Goal: Task Accomplishment & Management: Manage account settings

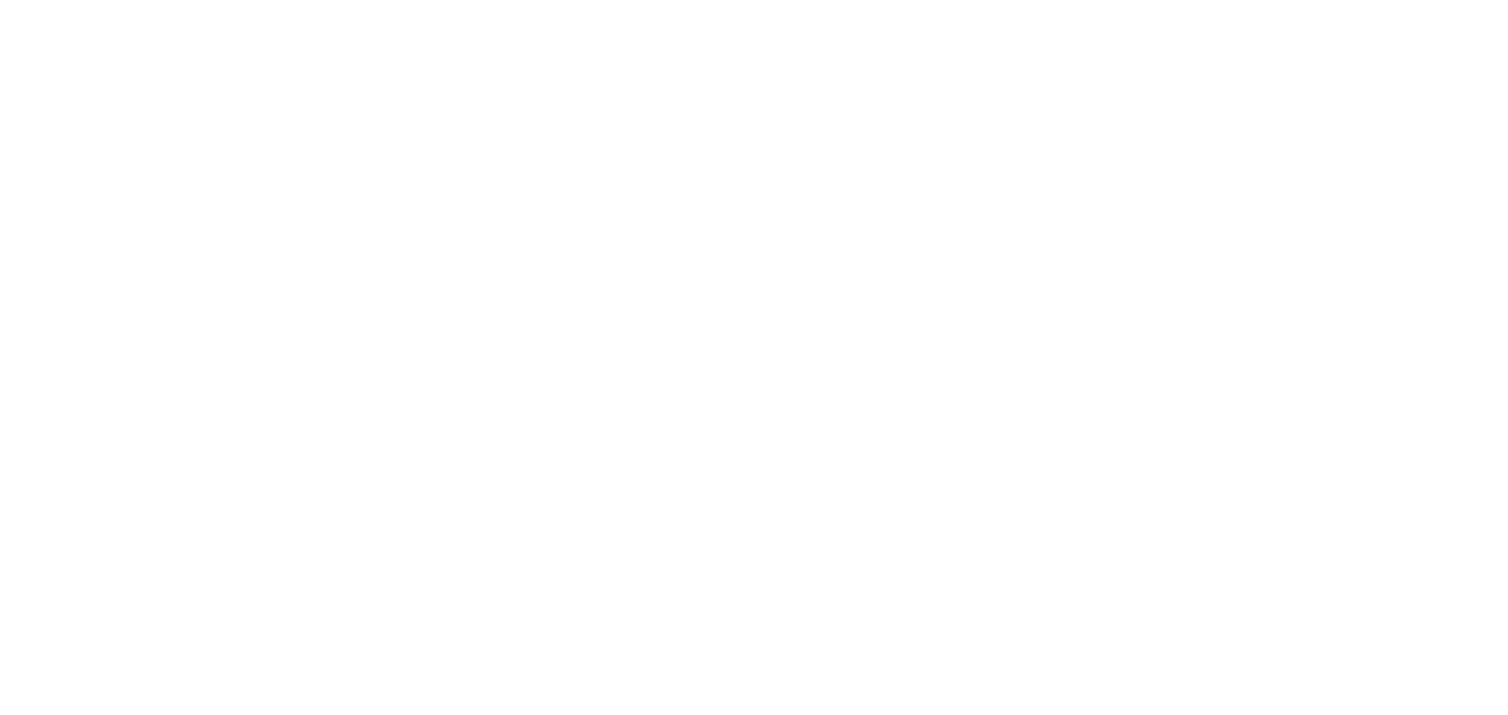
click at [829, 120] on div at bounding box center [754, 357] width 1508 height 715
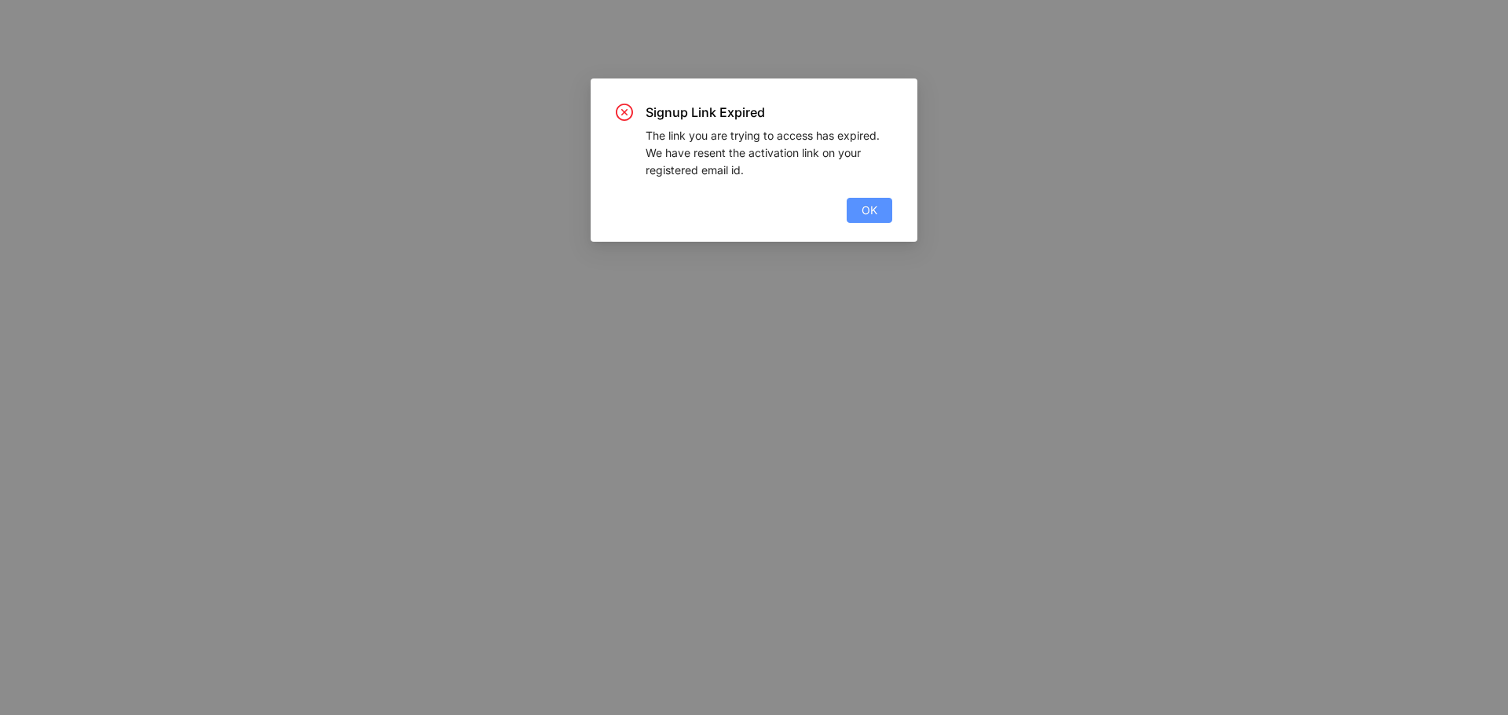
click at [884, 214] on button "OK" at bounding box center [870, 210] width 46 height 25
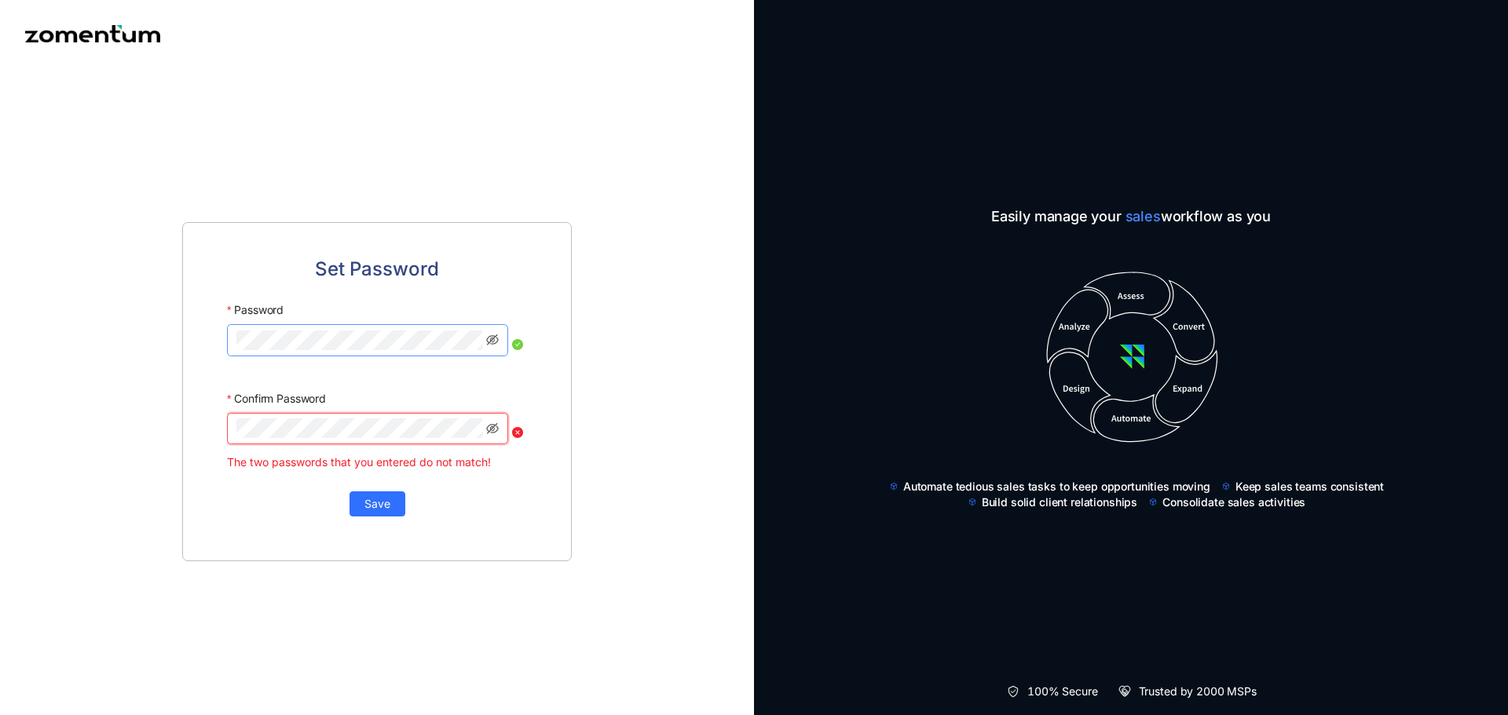
click at [349, 492] on button "Save" at bounding box center [377, 504] width 56 height 25
click at [499, 346] on span at bounding box center [367, 339] width 281 height 31
click at [490, 335] on icon "eye-invisible" at bounding box center [492, 340] width 13 height 13
click at [498, 340] on icon "eye" at bounding box center [492, 340] width 13 height 9
click at [495, 340] on icon "eye-invisible" at bounding box center [492, 340] width 13 height 13
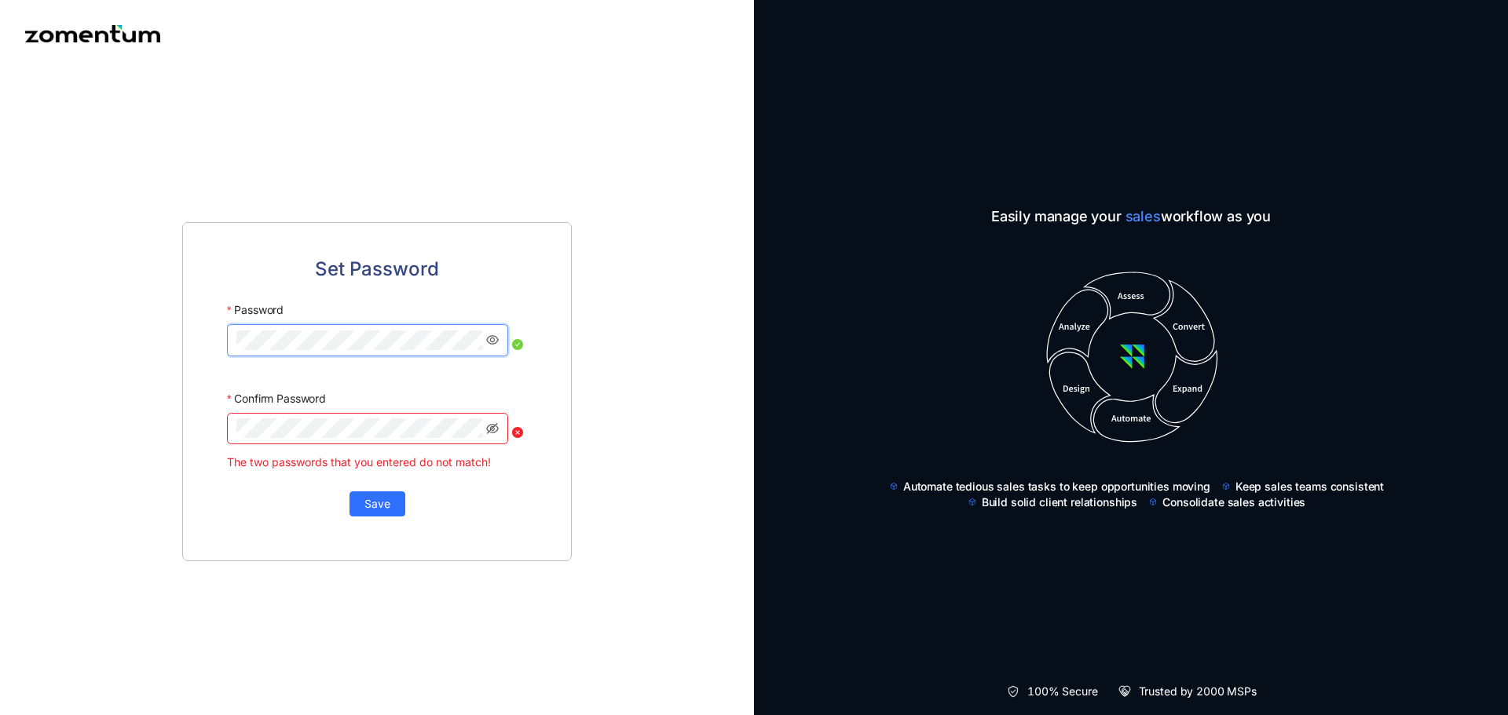
click at [495, 340] on icon "eye" at bounding box center [492, 340] width 13 height 13
click at [385, 510] on span "Save" at bounding box center [377, 502] width 26 height 17
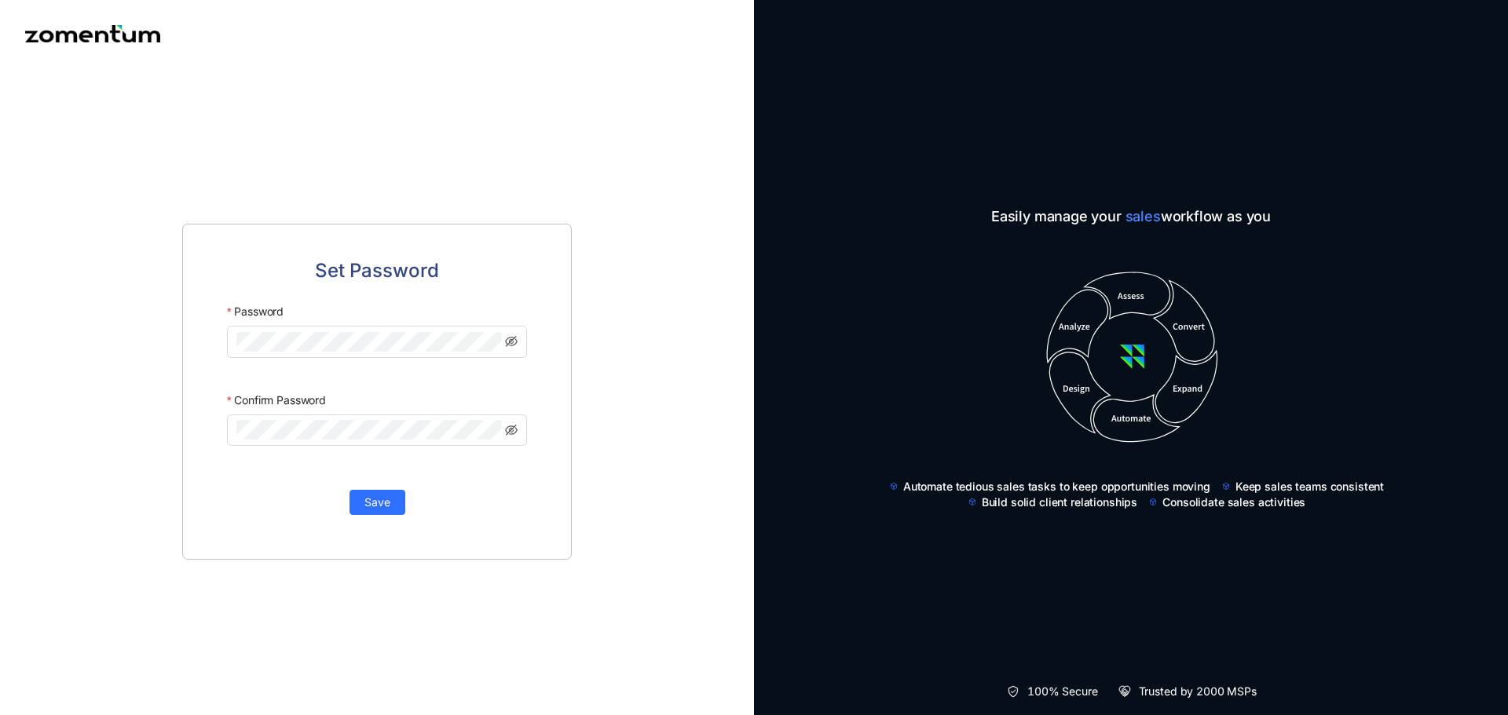
click at [318, 137] on div "Set Password Password Confirm Password Save" at bounding box center [377, 392] width 754 height 648
click at [20, 323] on div "Set Password Password Confirm Password Save" at bounding box center [377, 392] width 754 height 648
click at [510, 340] on icon "eye-invisible" at bounding box center [511, 341] width 13 height 11
click at [510, 340] on icon "eye" at bounding box center [511, 342] width 13 height 9
click at [377, 495] on span "Save" at bounding box center [377, 502] width 26 height 17
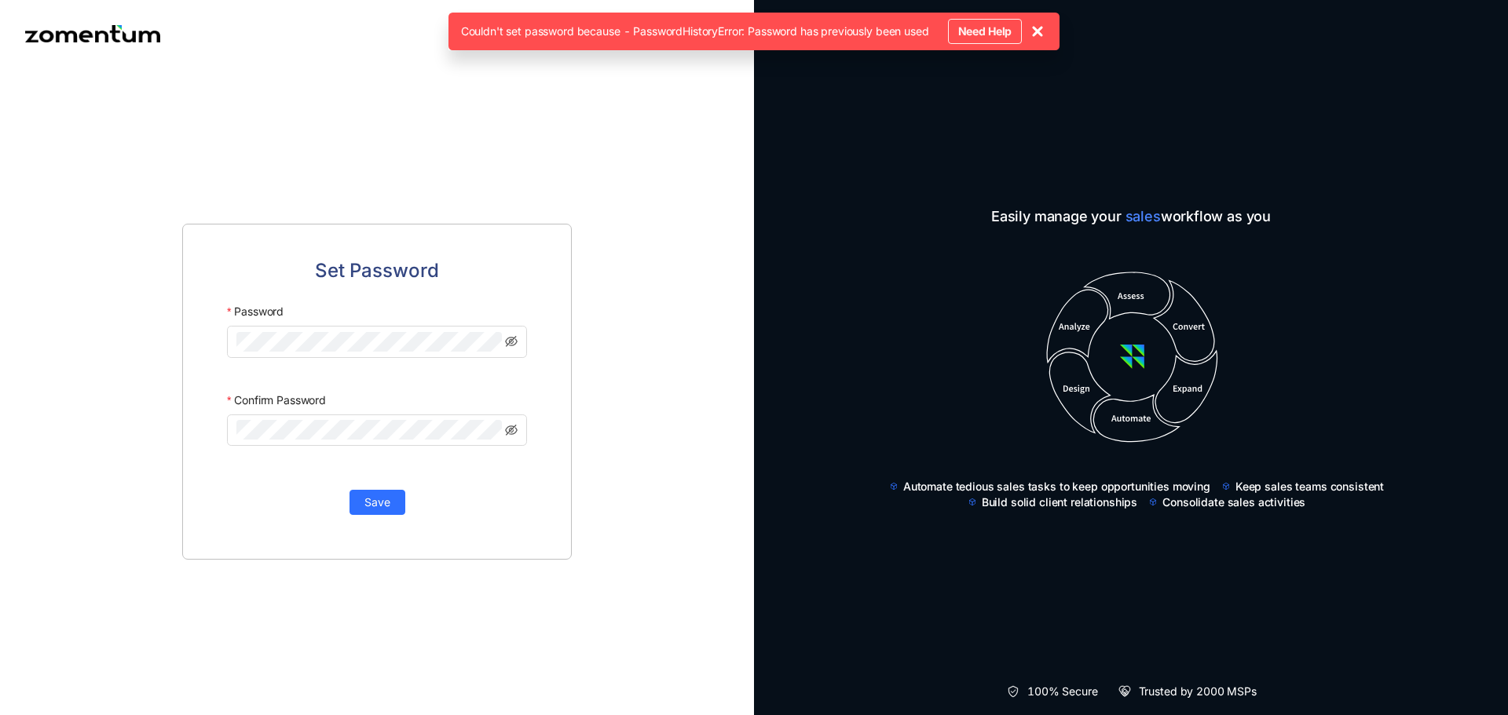
click at [376, 9] on div "Set Password Password Confirm Password Save" at bounding box center [377, 357] width 754 height 715
click at [1045, 29] on icon at bounding box center [1037, 31] width 19 height 19
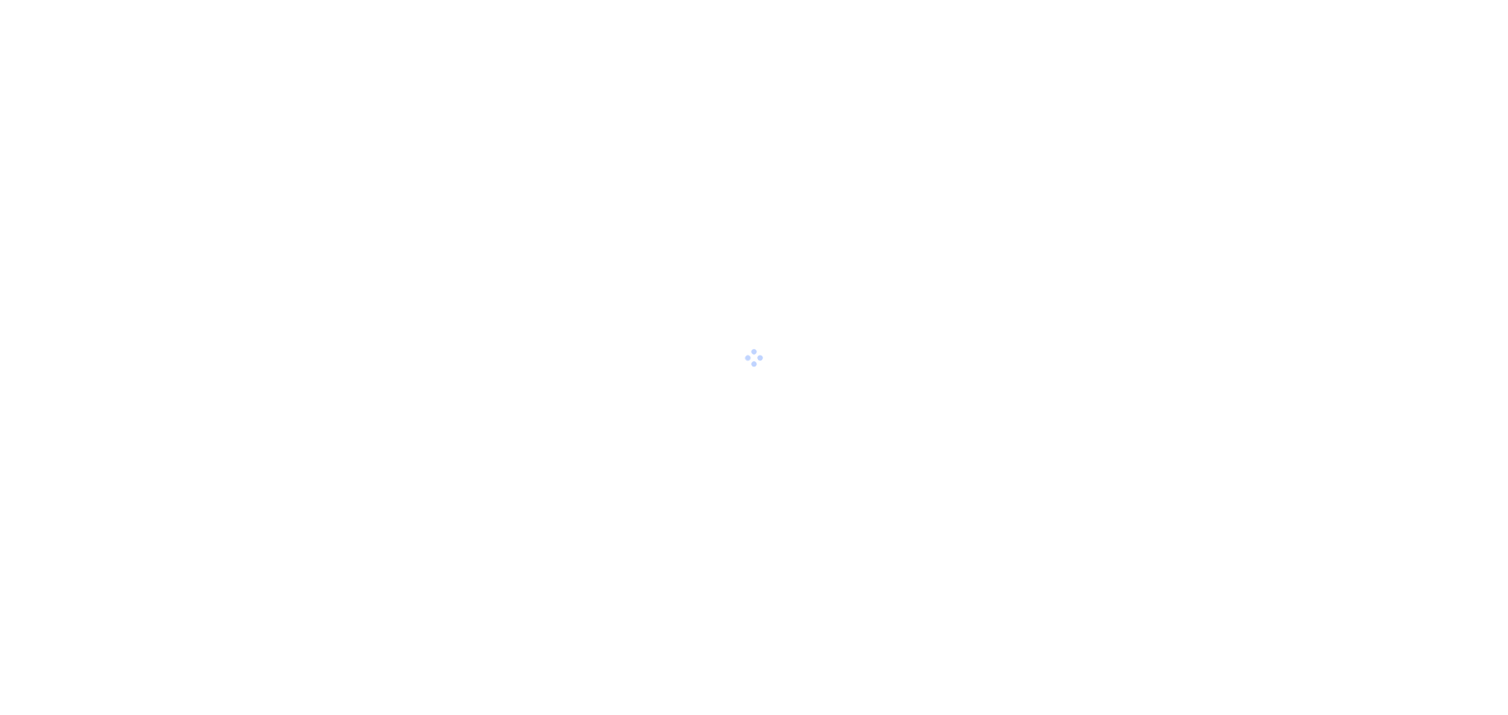
drag, startPoint x: 910, startPoint y: 309, endPoint x: 884, endPoint y: 285, distance: 35.6
click at [897, 296] on div at bounding box center [754, 357] width 1508 height 715
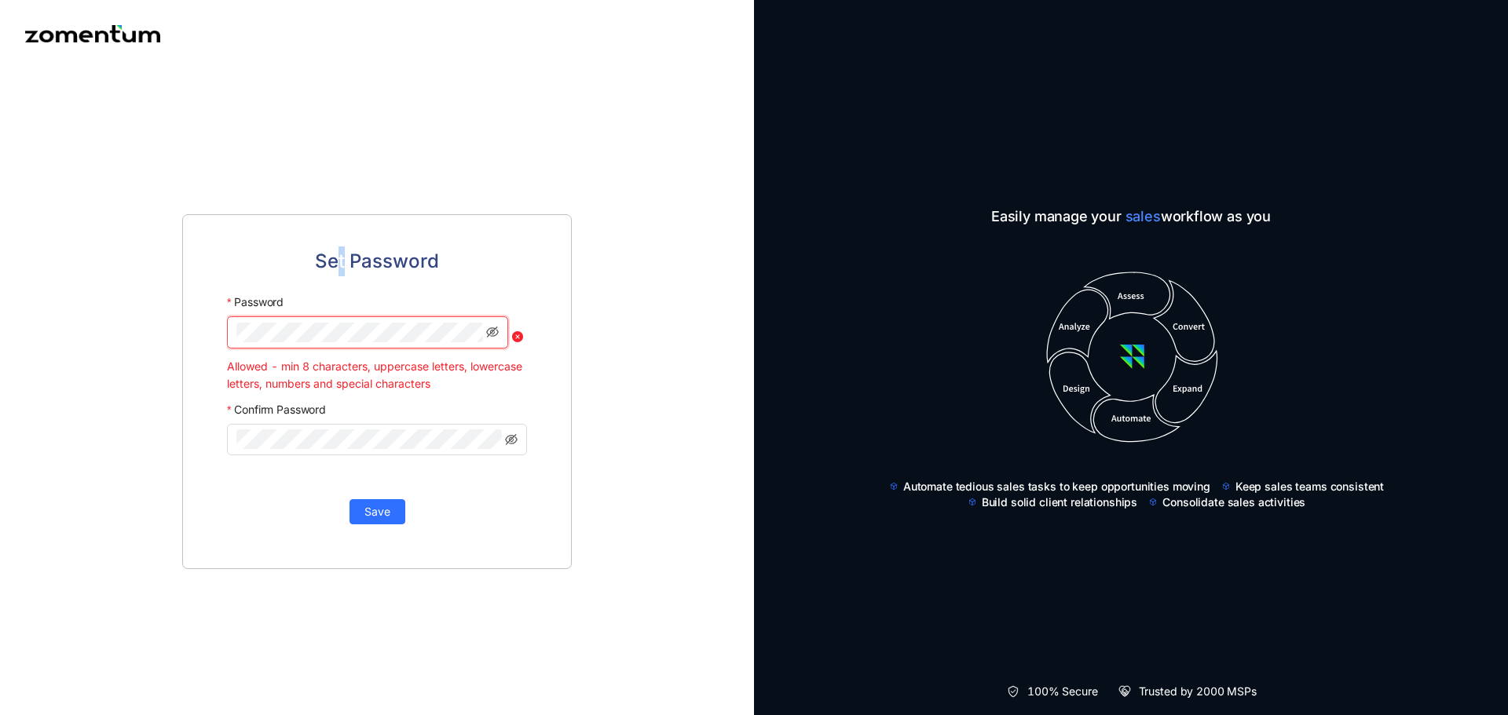
click at [342, 226] on div "Set Password Password Allowed - min 8 characters, uppercase letters, lowercase …" at bounding box center [376, 391] width 389 height 355
drag, startPoint x: 440, startPoint y: 213, endPoint x: 450, endPoint y: 252, distance: 40.6
click at [441, 212] on div "Set Password Password Allowed - min 8 characters, uppercase letters, lowercase …" at bounding box center [377, 392] width 754 height 648
drag, startPoint x: 450, startPoint y: 252, endPoint x: 459, endPoint y: 257, distance: 10.5
click at [450, 253] on div "Set Password" at bounding box center [377, 262] width 300 height 30
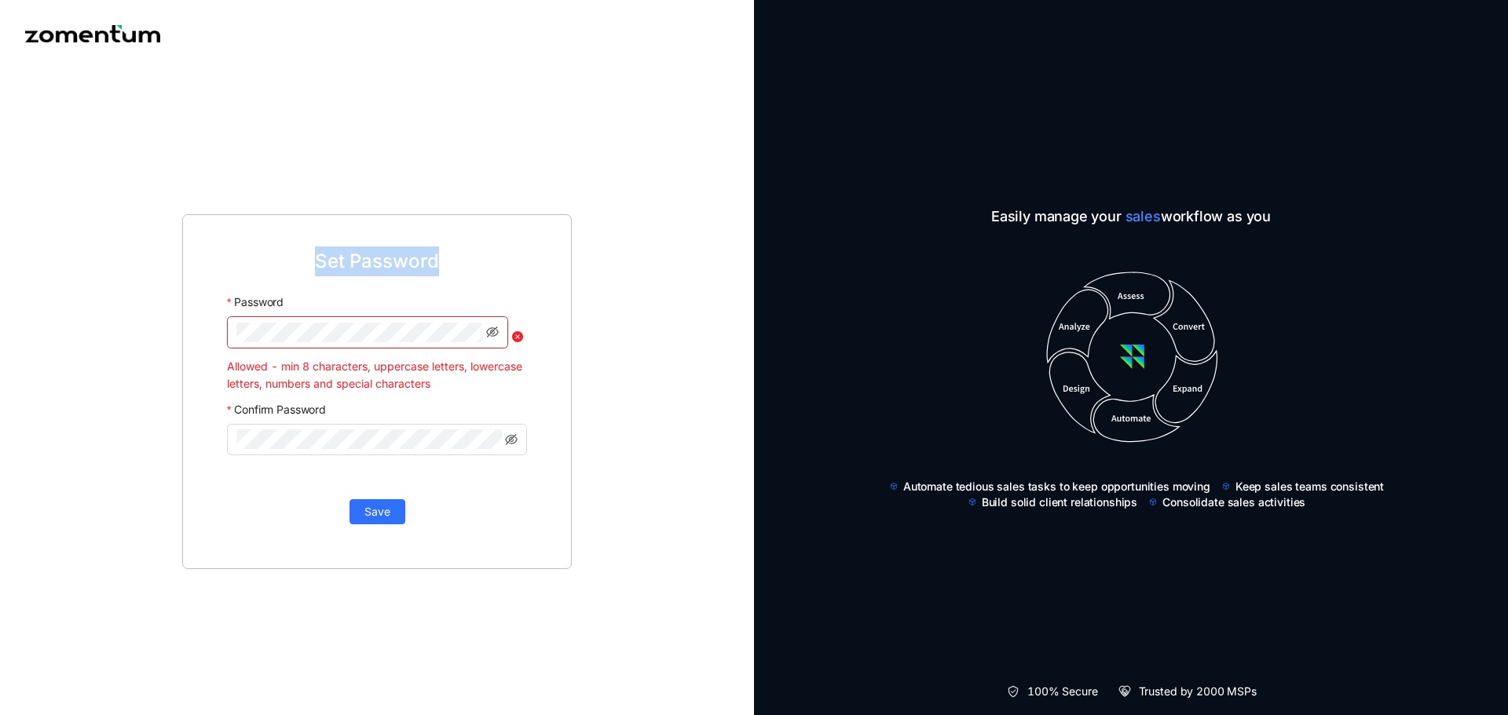
drag, startPoint x: 455, startPoint y: 264, endPoint x: 174, endPoint y: 79, distance: 336.7
click at [98, 212] on div "Set Password Password Allowed - min 8 characters, uppercase letters, lowercase …" at bounding box center [377, 392] width 754 height 648
click at [177, 79] on div "Set Password Password Allowed - min 8 characters, uppercase letters, lowercase …" at bounding box center [377, 392] width 754 height 648
drag, startPoint x: 218, startPoint y: 111, endPoint x: 505, endPoint y: 488, distance: 474.1
click at [485, 519] on div "Set Password Password Allowed - min 8 characters, uppercase letters, lowercase …" at bounding box center [377, 392] width 754 height 648
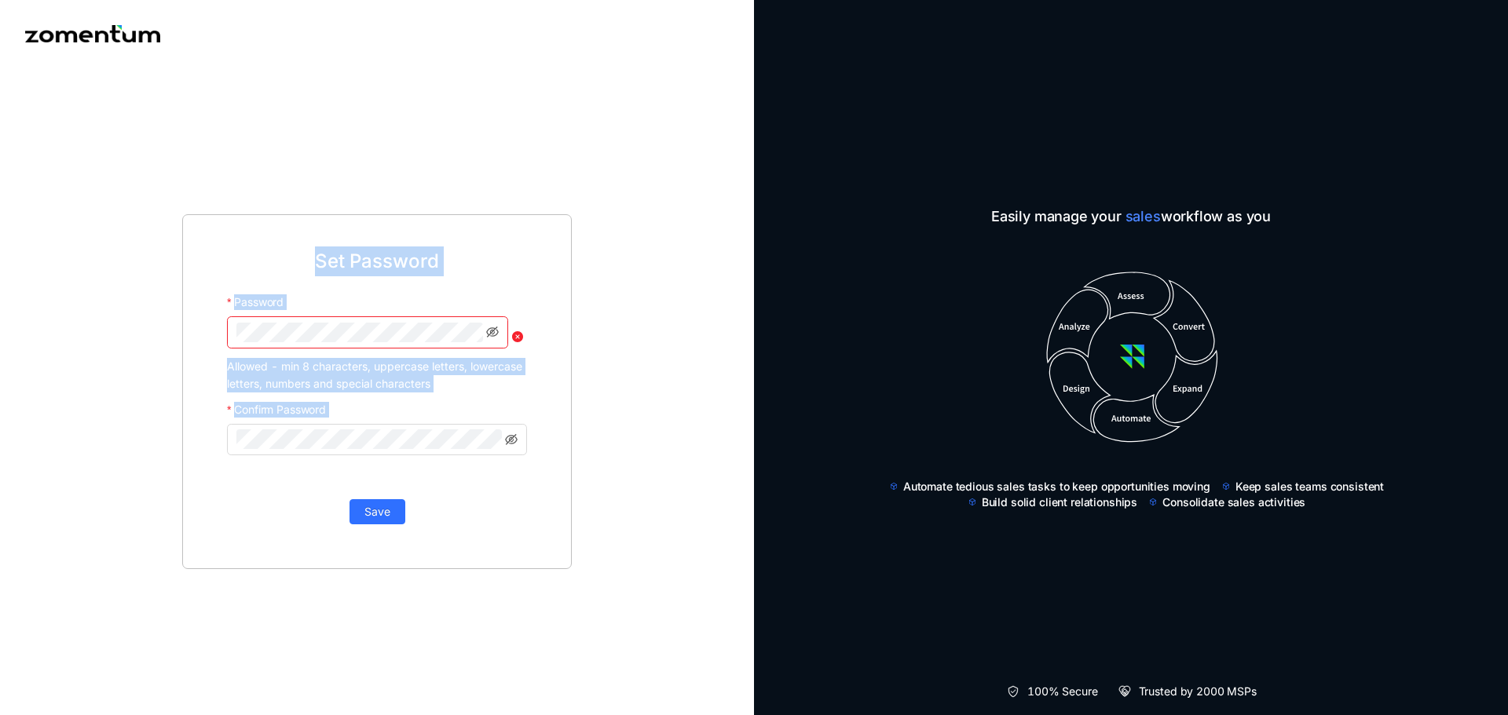
click at [513, 484] on div "Save" at bounding box center [377, 504] width 300 height 41
click at [547, 245] on div "Set Password Password Allowed - min 8 characters, uppercase letters, lowercase …" at bounding box center [376, 391] width 389 height 355
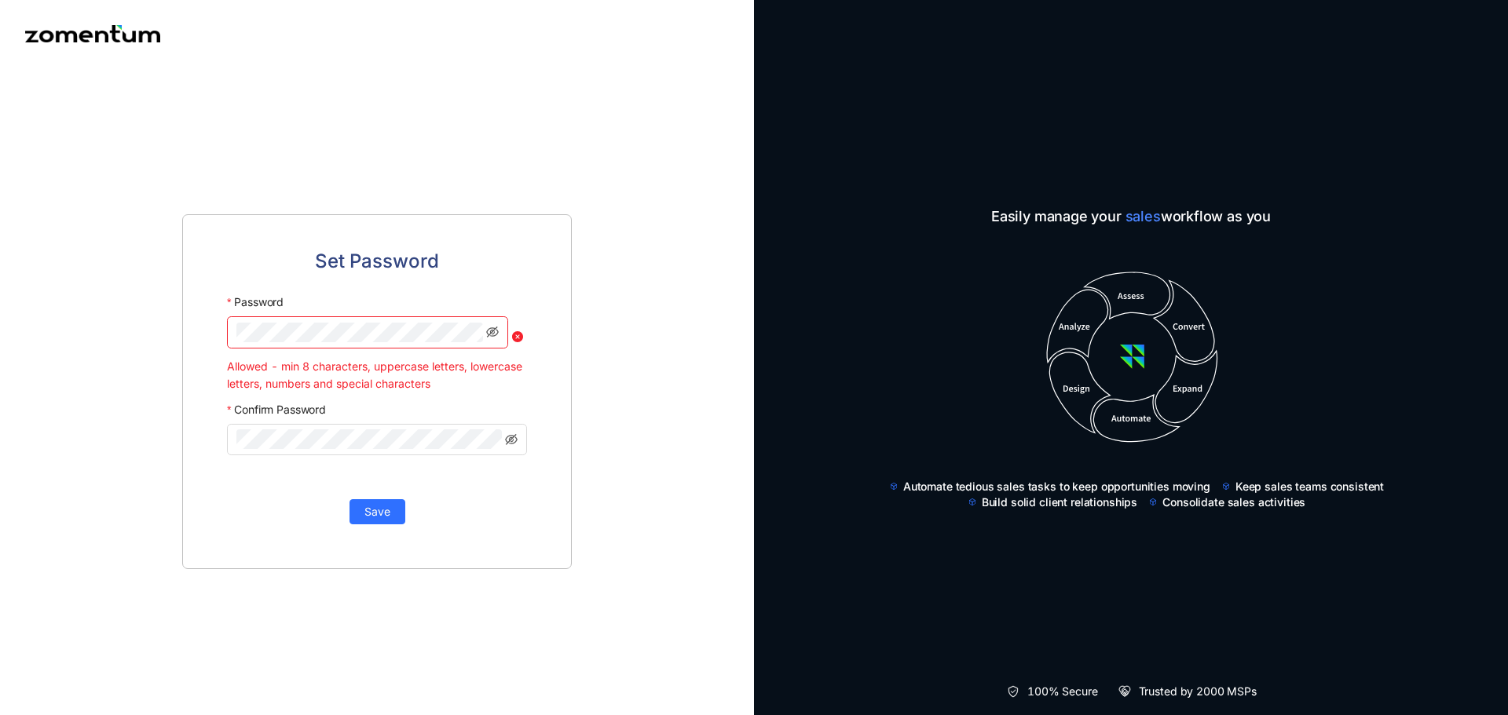
click at [544, 254] on div "Set Password Password Allowed - min 8 characters, uppercase letters, lowercase …" at bounding box center [376, 391] width 389 height 355
drag, startPoint x: 528, startPoint y: 255, endPoint x: 526, endPoint y: 243, distance: 12.8
click at [526, 251] on div "Set Password Password Allowed - min 8 characters, uppercase letters, lowercase …" at bounding box center [376, 391] width 389 height 355
drag, startPoint x: 523, startPoint y: 209, endPoint x: 510, endPoint y: 250, distance: 43.5
drag, startPoint x: 510, startPoint y: 250, endPoint x: 386, endPoint y: 46, distance: 238.9
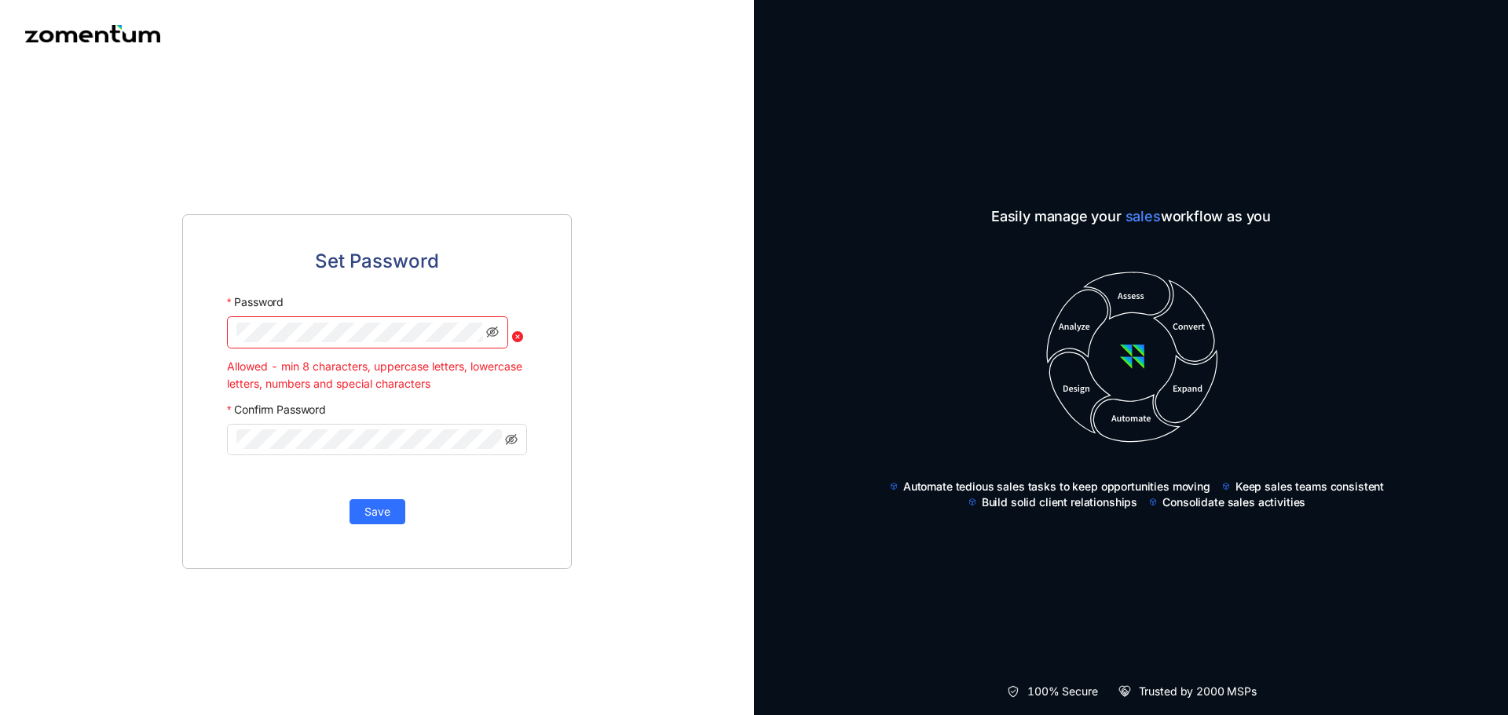
click at [386, 46] on div "Set Password Password Allowed - min 8 characters, uppercase letters, lowercase …" at bounding box center [377, 357] width 754 height 715
click at [387, 46] on div "Set Password Password Allowed - min 8 characters, uppercase letters, lowercase …" at bounding box center [377, 357] width 754 height 715
click at [181, 327] on div "Set Password Password Allowed - min 8 characters, uppercase letters, lowercase …" at bounding box center [377, 392] width 754 height 648
click at [401, 348] on span at bounding box center [367, 331] width 281 height 31
click at [193, 335] on div "Set Password Password Allowed - min 8 characters, uppercase letters, lowercase …" at bounding box center [376, 391] width 389 height 355
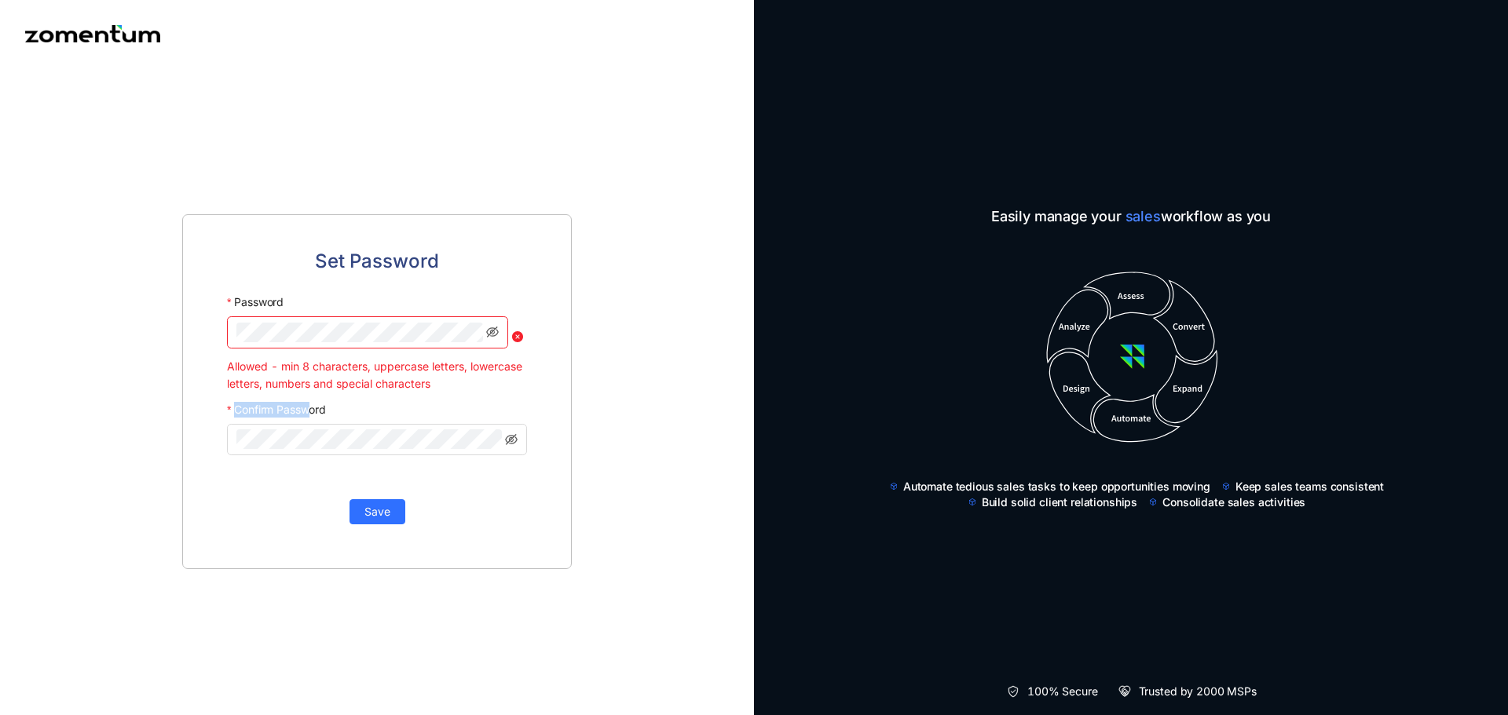
drag, startPoint x: 304, startPoint y: 418, endPoint x: 321, endPoint y: 356, distance: 64.4
click at [317, 397] on div "Confirm Password" at bounding box center [377, 410] width 300 height 28
click at [368, 430] on span at bounding box center [377, 439] width 300 height 31
click at [360, 455] on span at bounding box center [377, 439] width 300 height 31
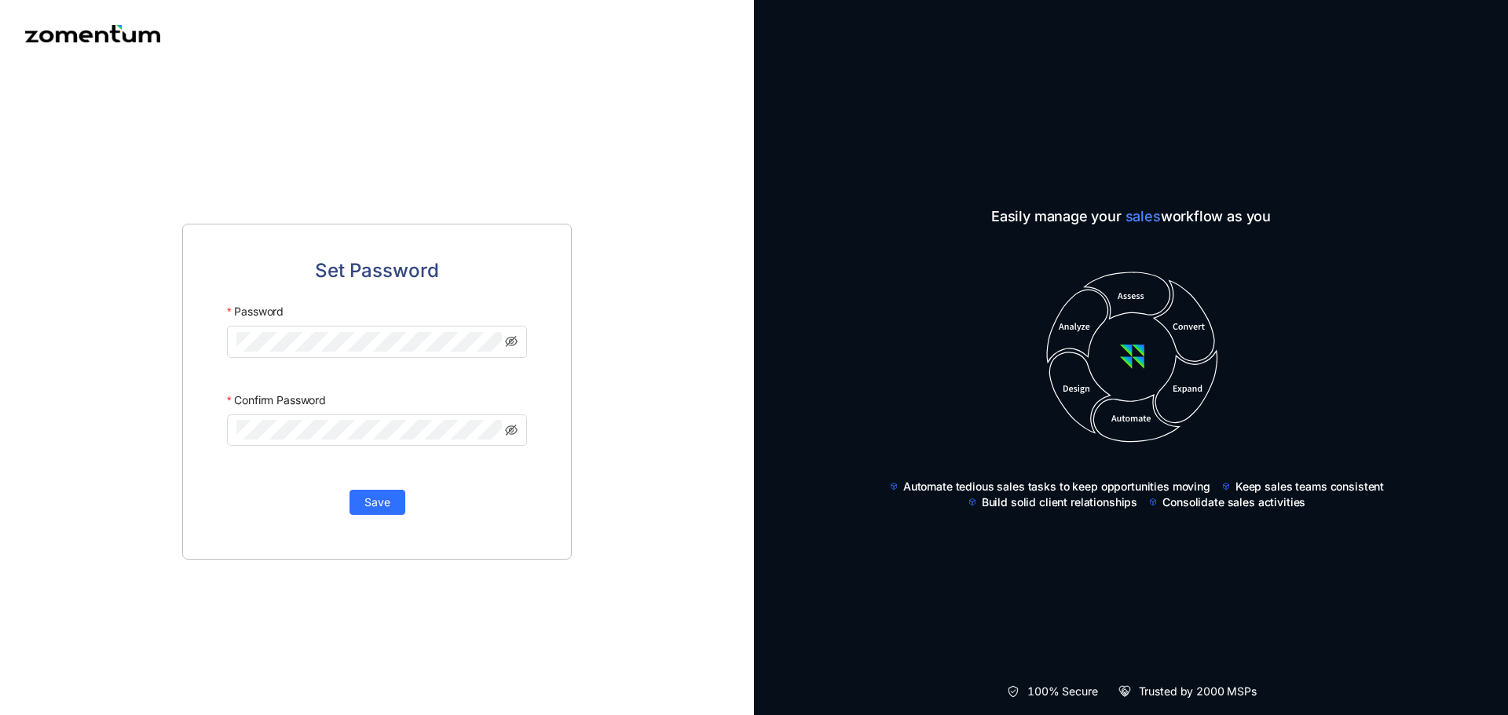
click at [378, 140] on div "Set Password Password Confirm Password Save" at bounding box center [377, 392] width 754 height 648
click at [528, 84] on div "Set Password Password Confirm Password Save" at bounding box center [377, 392] width 754 height 648
drag, startPoint x: 529, startPoint y: 81, endPoint x: 299, endPoint y: 9, distance: 240.9
click at [513, 76] on div "Set Password Password Confirm Password Save" at bounding box center [377, 392] width 754 height 648
